Goal: Task Accomplishment & Management: Complete application form

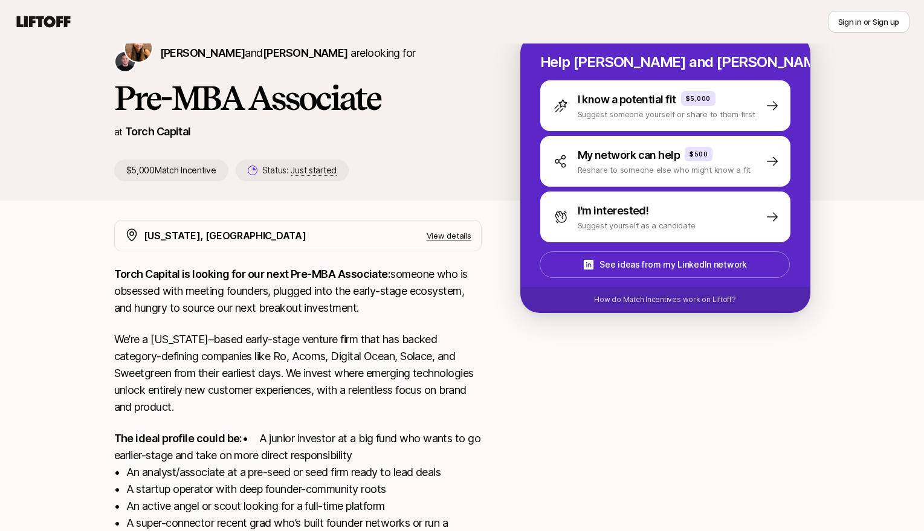
scroll to position [48, 0]
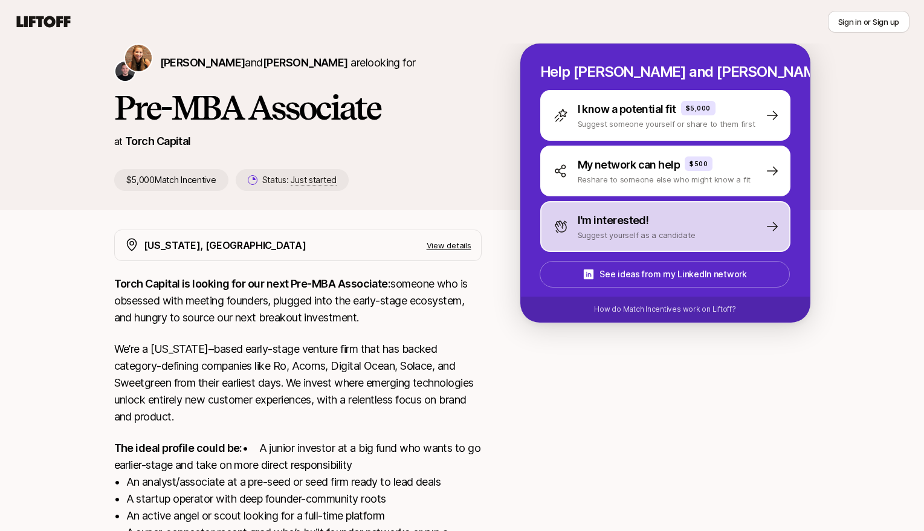
click at [580, 220] on p "I'm interested!" at bounding box center [612, 220] width 71 height 17
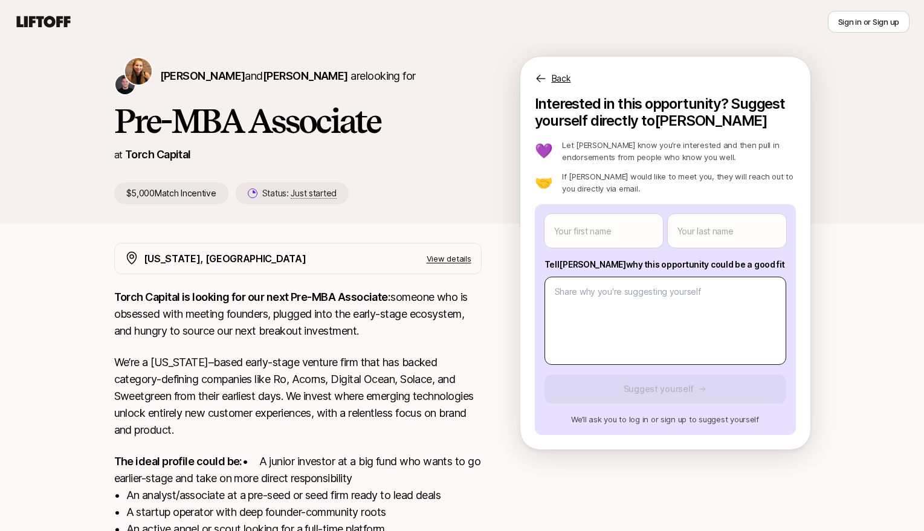
scroll to position [37, 0]
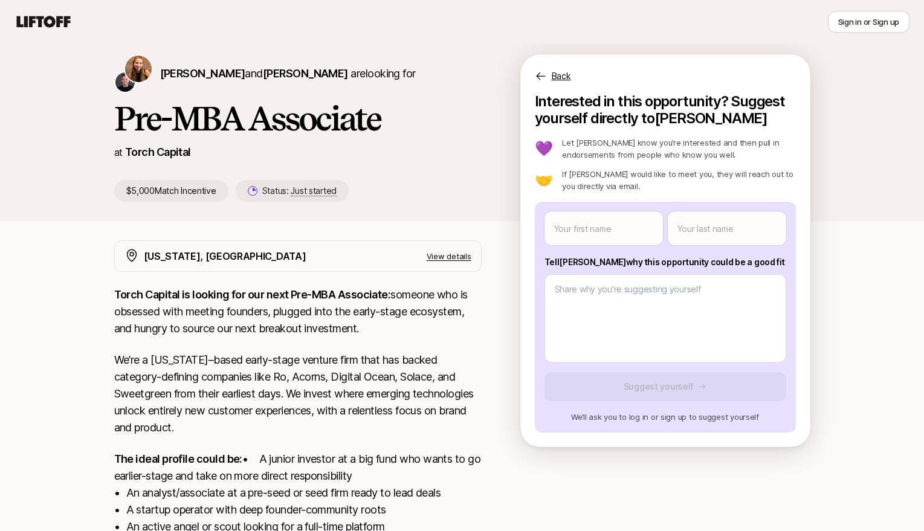
click at [558, 77] on p "Back" at bounding box center [560, 76] width 19 height 14
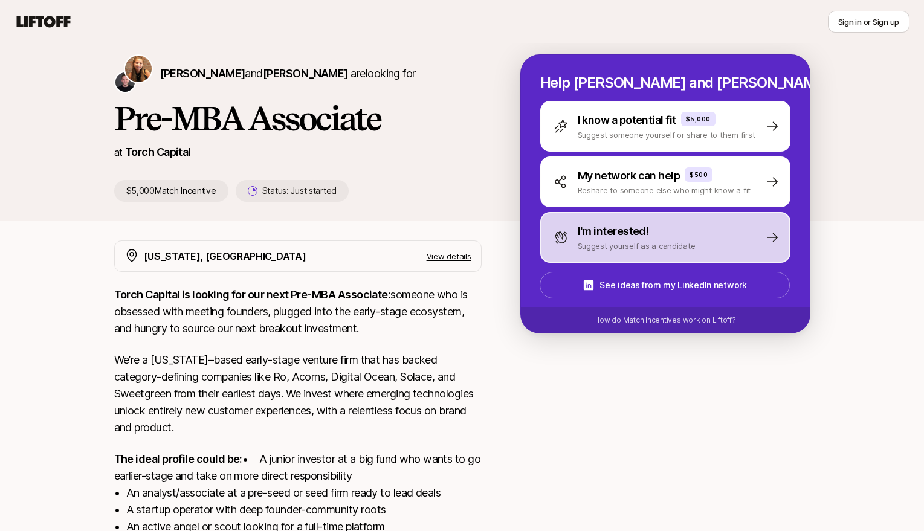
click at [575, 215] on div "I'm interested! Suggest yourself as a candidate" at bounding box center [665, 237] width 250 height 51
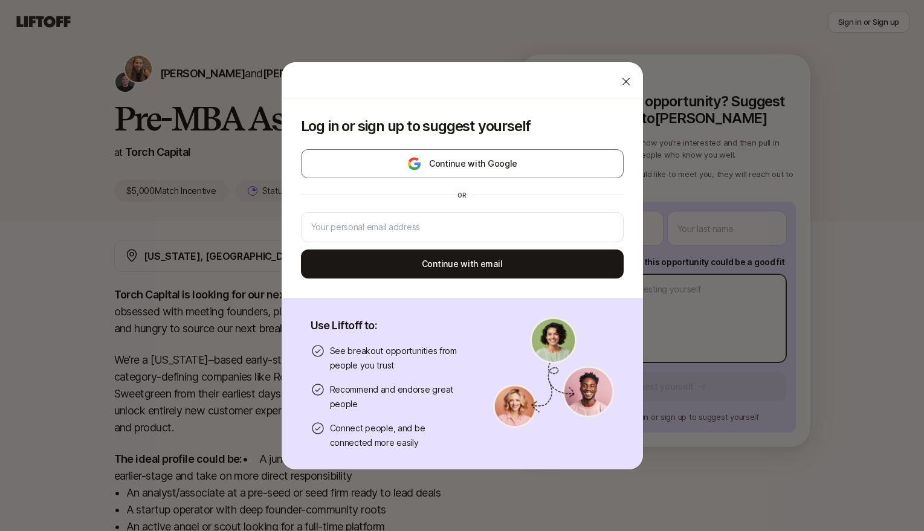
click at [572, 283] on body "New to Liftoff? See how it works Sign in or Sign up Sign in or Sign up [PERSON_…" at bounding box center [462, 228] width 924 height 531
click at [627, 83] on icon at bounding box center [626, 81] width 8 height 8
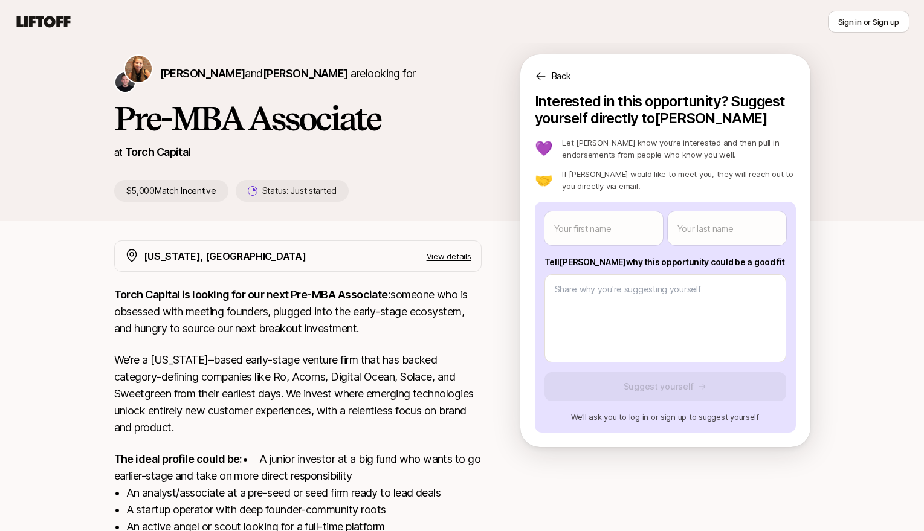
click at [551, 79] on p "Back" at bounding box center [560, 76] width 19 height 14
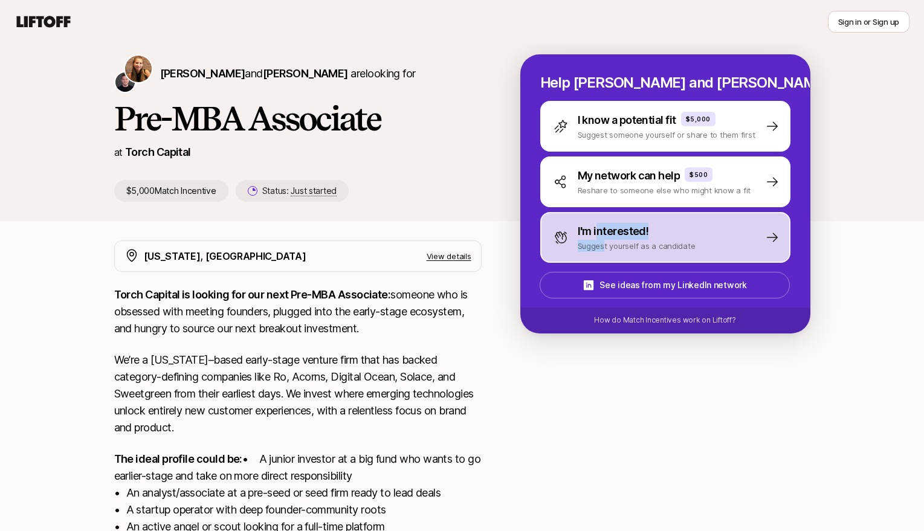
drag, startPoint x: 598, startPoint y: 234, endPoint x: 605, endPoint y: 243, distance: 10.8
click at [605, 243] on div "I'm interested! Suggest yourself as a candidate" at bounding box center [636, 237] width 118 height 29
type textarea "x"
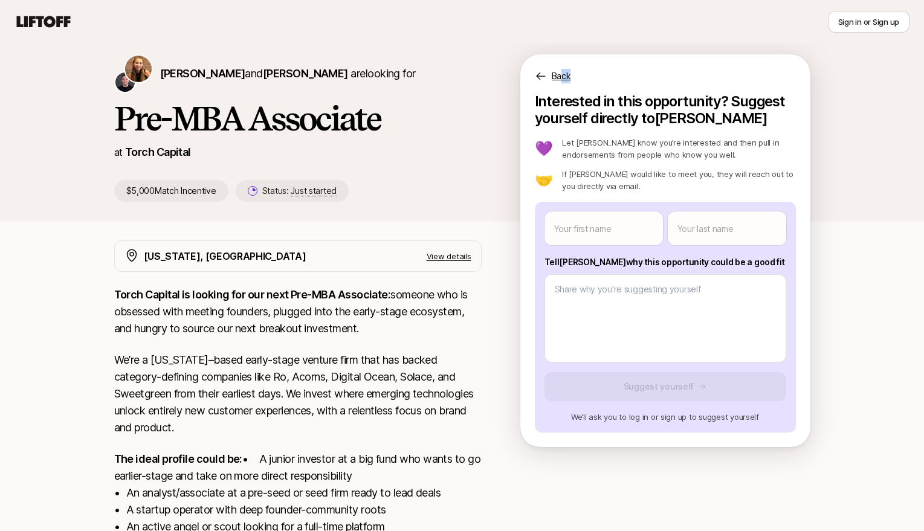
click at [560, 82] on div "Back Interested in this opportunity? Suggest yourself directly to [PERSON_NAME]…" at bounding box center [665, 250] width 290 height 393
click at [541, 72] on icon at bounding box center [541, 76] width 12 height 12
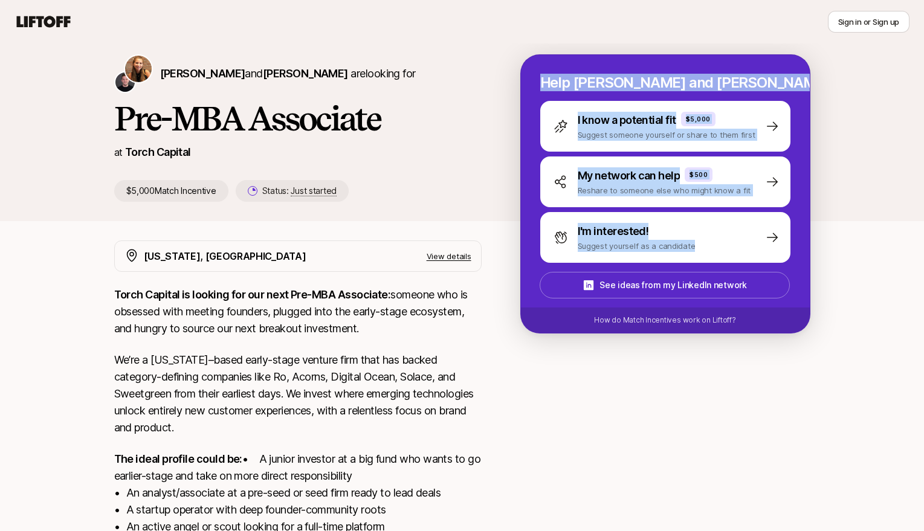
drag, startPoint x: 629, startPoint y: 61, endPoint x: 837, endPoint y: 235, distance: 271.0
click at [837, 235] on div "[PERSON_NAME] and [PERSON_NAME] are looking for Pre-MBA Associate at Torch Capi…" at bounding box center [462, 137] width 924 height 205
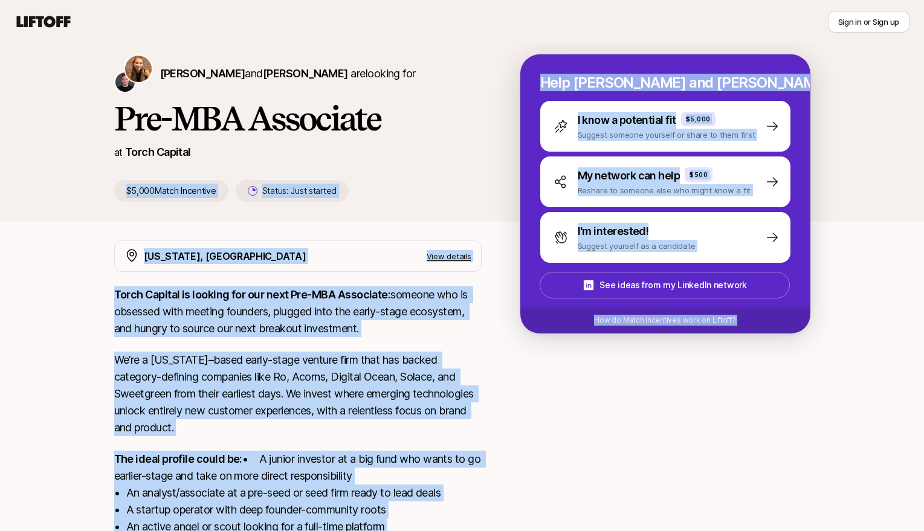
drag, startPoint x: 849, startPoint y: 317, endPoint x: 493, endPoint y: 148, distance: 393.9
click at [493, 153] on div "[PERSON_NAME] and [PERSON_NAME] are looking for Pre-MBA Associate at Torch Capi…" at bounding box center [462, 360] width 924 height 650
click at [434, 210] on div "[PERSON_NAME] and [PERSON_NAME] are looking for Pre-MBA Associate at Torch Capi…" at bounding box center [462, 137] width 725 height 167
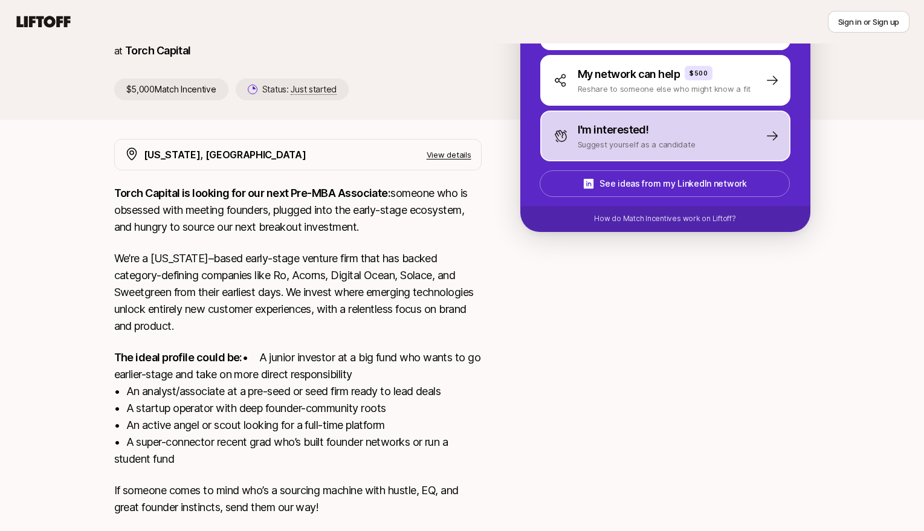
scroll to position [0, 0]
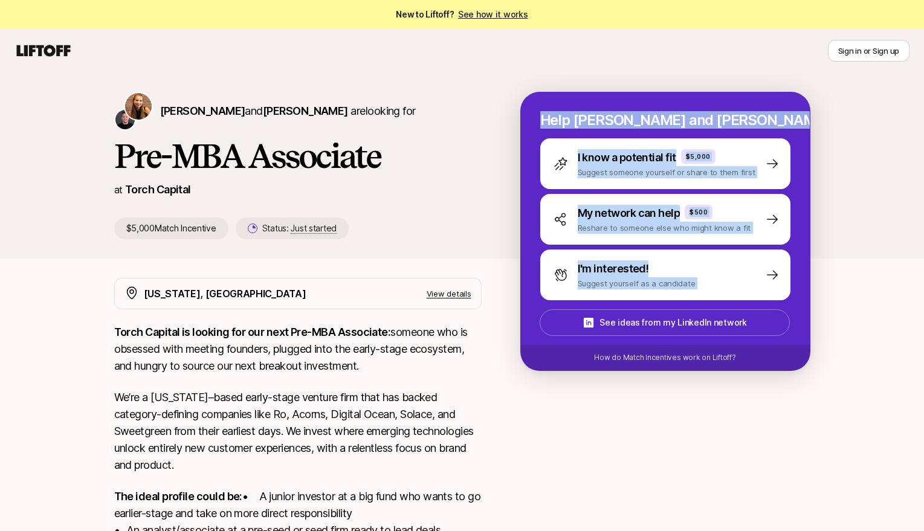
drag, startPoint x: 561, startPoint y: 346, endPoint x: 385, endPoint y: 238, distance: 205.9
click at [385, 238] on div "[PERSON_NAME] and [PERSON_NAME] are looking for Pre-MBA Associate at Torch Capi…" at bounding box center [462, 165] width 696 height 147
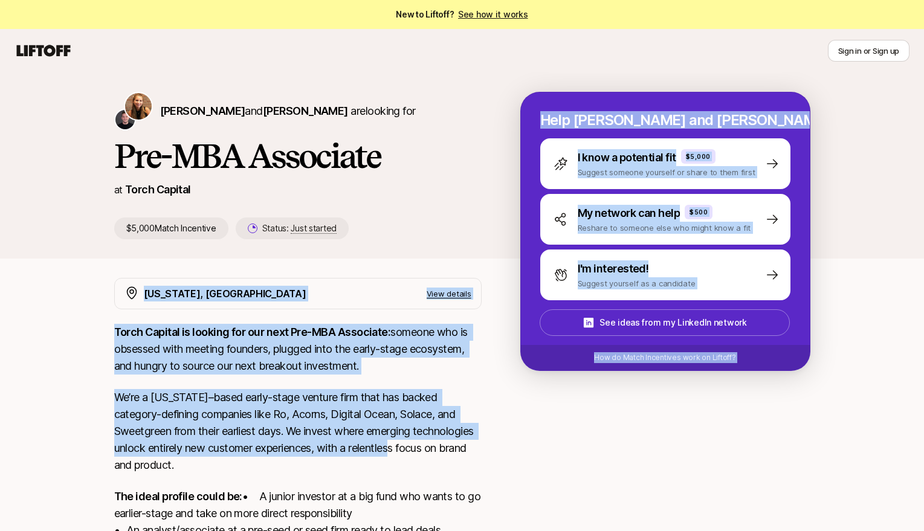
drag, startPoint x: 385, startPoint y: 277, endPoint x: 491, endPoint y: 439, distance: 193.3
click at [491, 439] on div "[PERSON_NAME] and [PERSON_NAME] are looking for Pre-MBA Associate at Torch Capi…" at bounding box center [462, 397] width 924 height 650
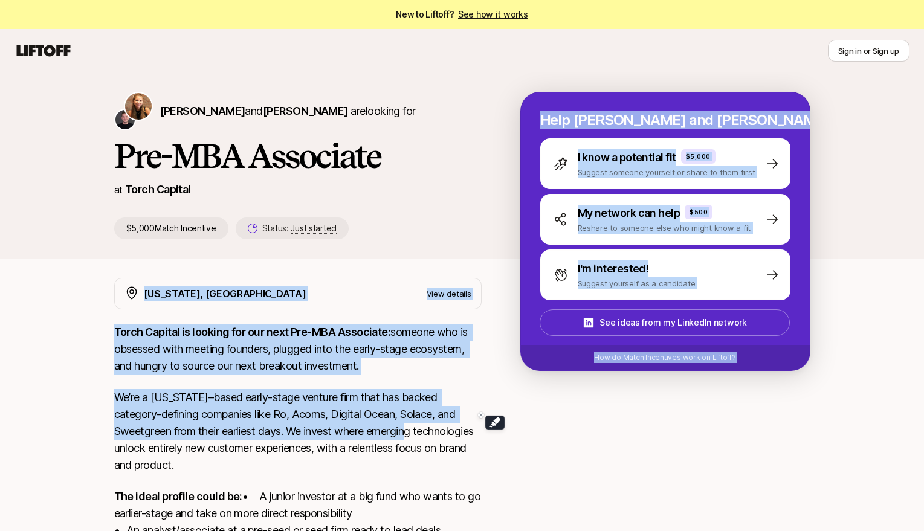
click at [491, 439] on div "[US_STATE], [GEOGRAPHIC_DATA] View details Torch Capital is looking for our nex…" at bounding box center [462, 486] width 725 height 416
drag, startPoint x: 481, startPoint y: 439, endPoint x: 356, endPoint y: 248, distance: 228.2
click at [356, 248] on div "[PERSON_NAME] and [PERSON_NAME] are looking for Pre-MBA Associate at Torch Capi…" at bounding box center [462, 397] width 924 height 650
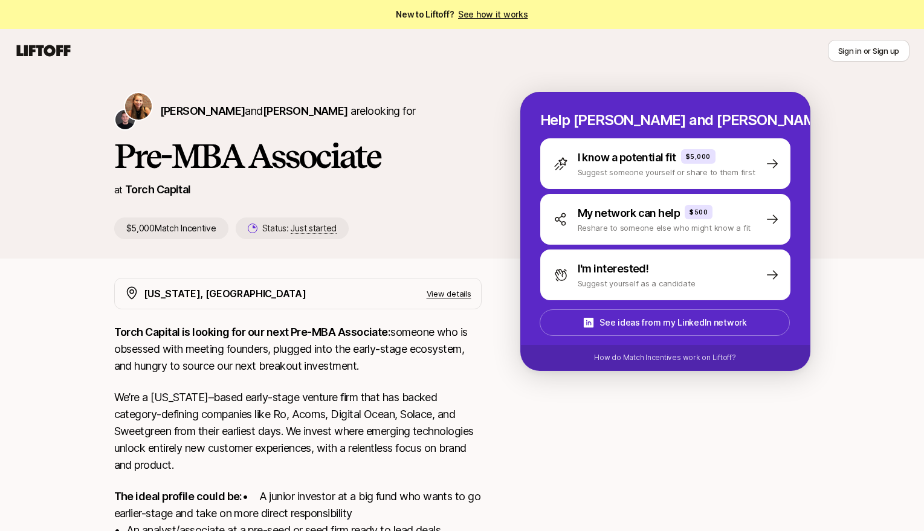
click at [417, 189] on div "at Torch Capital" at bounding box center [297, 189] width 367 height 17
